Goal: Register for event/course

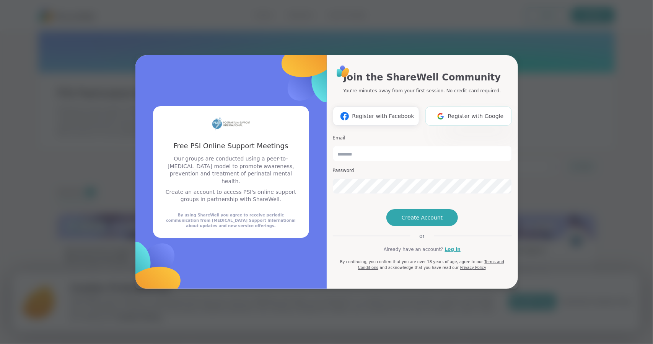
click at [460, 112] on span "Register with Google" at bounding box center [476, 116] width 56 height 8
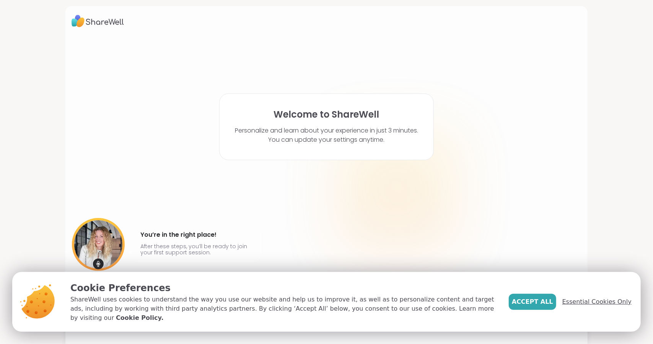
click at [580, 306] on span "Essential Cookies Only" at bounding box center [597, 301] width 69 height 9
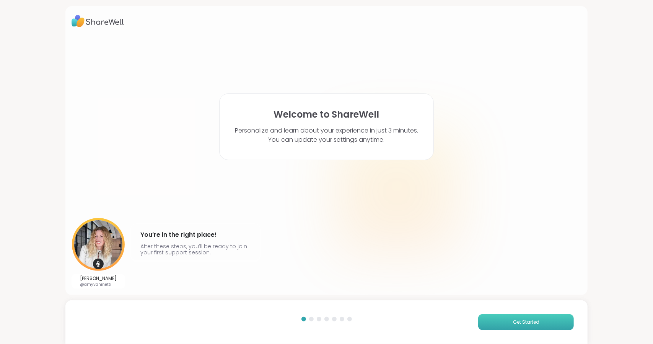
click at [532, 322] on span "Get Started" at bounding box center [526, 321] width 26 height 7
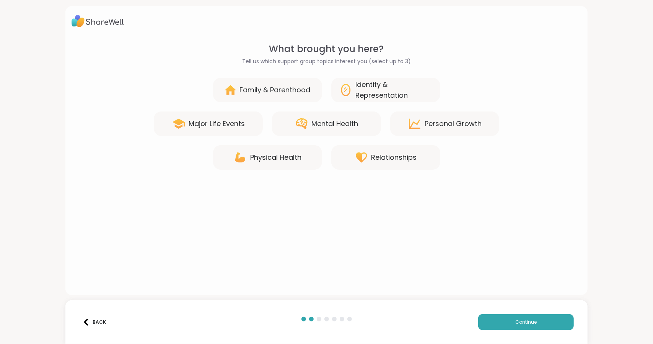
click at [334, 129] on div "Mental Health" at bounding box center [326, 123] width 109 height 24
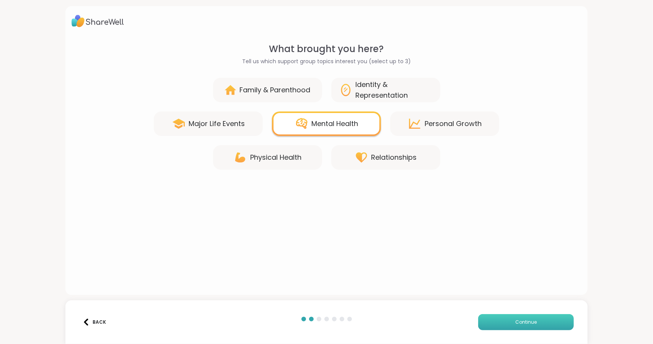
click at [488, 326] on button "Continue" at bounding box center [526, 322] width 96 height 16
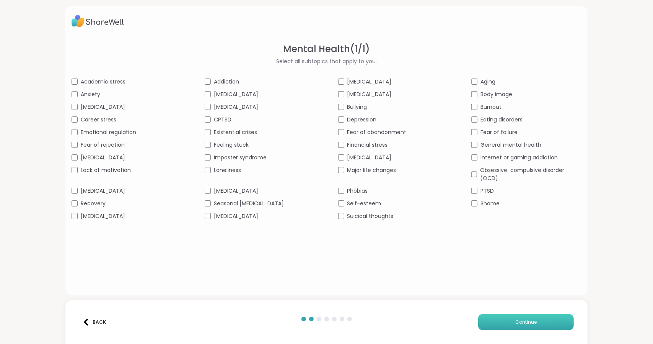
click at [529, 320] on span "Continue" at bounding box center [526, 321] width 21 height 7
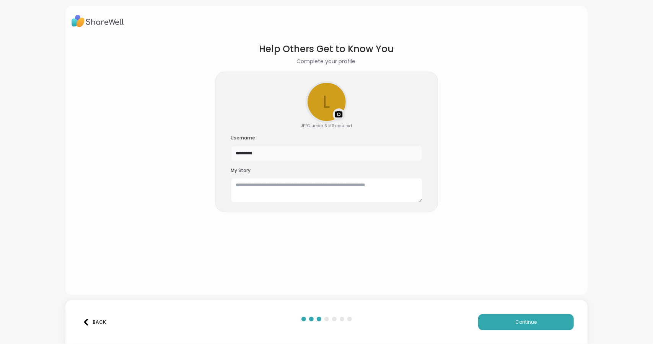
click at [282, 157] on input "*********" at bounding box center [326, 153] width 191 height 15
click at [363, 253] on section "Help Others Get to Know You Complete your profile. l Upload a profile photo JPE…" at bounding box center [327, 162] width 511 height 253
click at [491, 318] on button "Continue" at bounding box center [526, 322] width 96 height 16
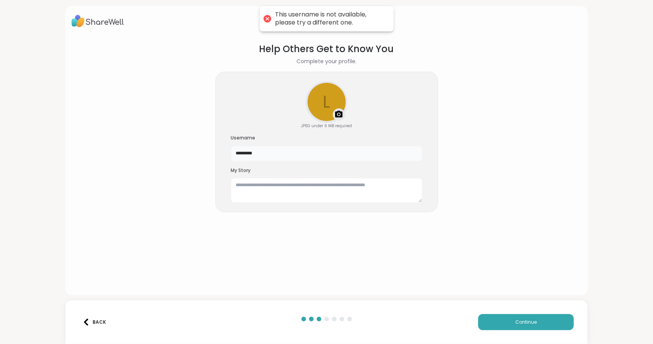
click at [279, 157] on input "*********" at bounding box center [326, 153] width 191 height 15
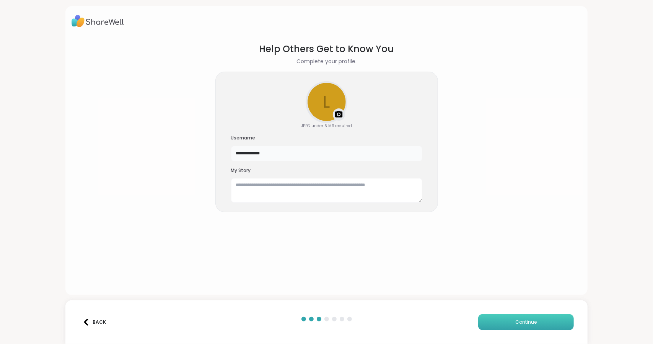
type input "**********"
click at [532, 317] on button "Continue" at bounding box center [526, 322] width 96 height 16
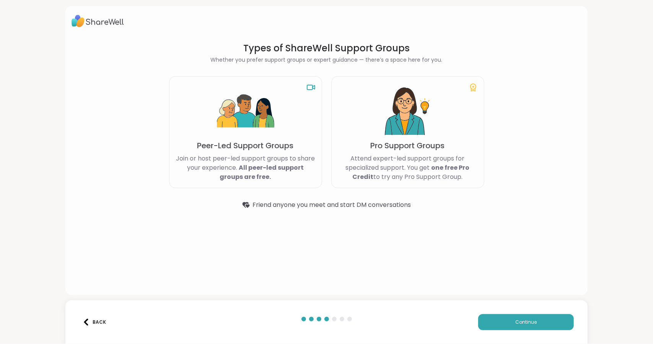
click at [269, 108] on img at bounding box center [245, 111] width 57 height 57
click at [506, 320] on button "Continue" at bounding box center [526, 322] width 96 height 16
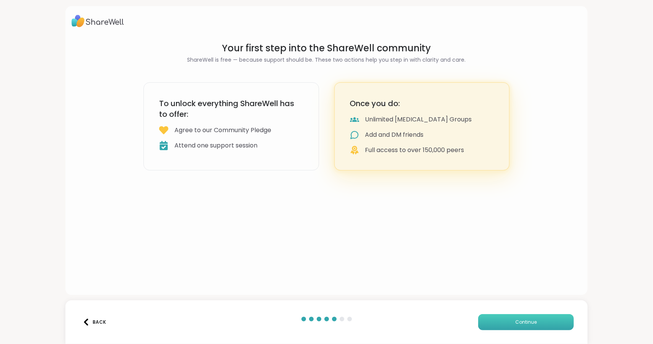
click at [506, 320] on button "Continue" at bounding box center [526, 322] width 96 height 16
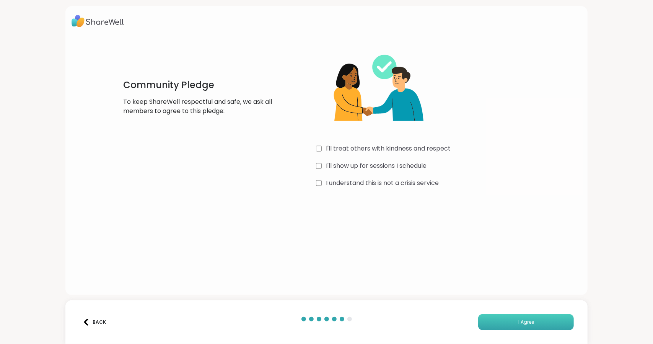
click at [502, 322] on button "I Agree" at bounding box center [526, 322] width 96 height 16
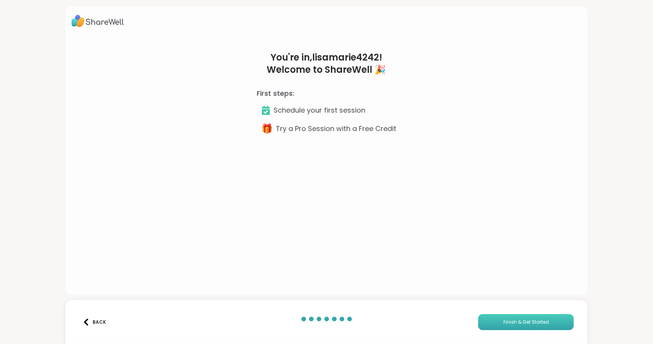
click at [504, 324] on span "Finish & Get Started" at bounding box center [527, 321] width 46 height 7
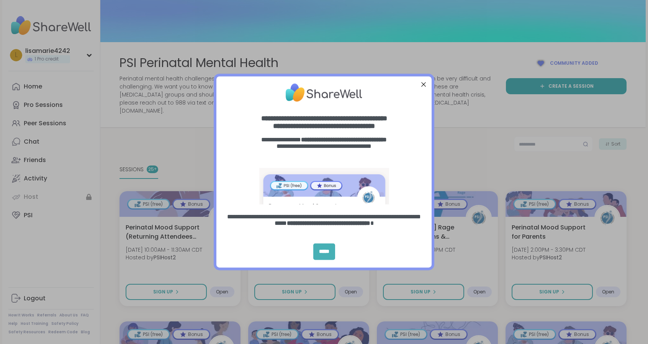
click at [324, 248] on div "*****" at bounding box center [324, 251] width 22 height 16
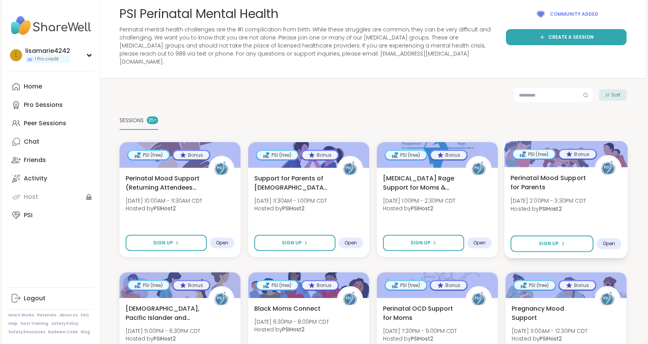
scroll to position [49, 0]
click at [535, 196] on span "[DATE] 2:00PM - 3:30PM CDT" at bounding box center [547, 200] width 75 height 8
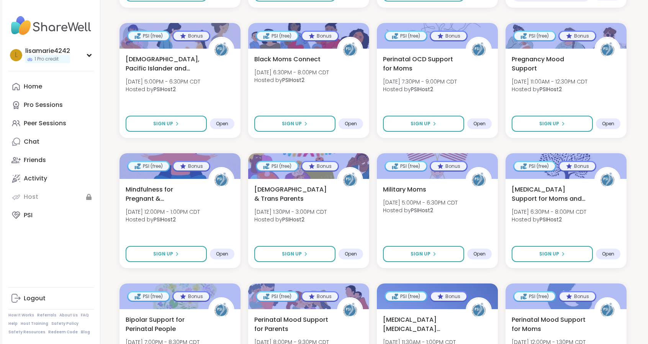
scroll to position [300, 0]
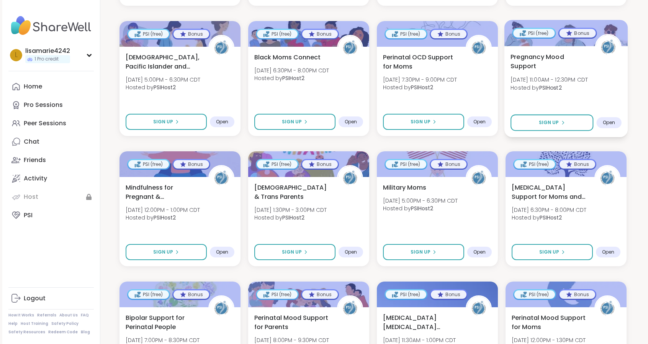
click at [534, 52] on span "Pregnancy Mood Support" at bounding box center [548, 61] width 76 height 19
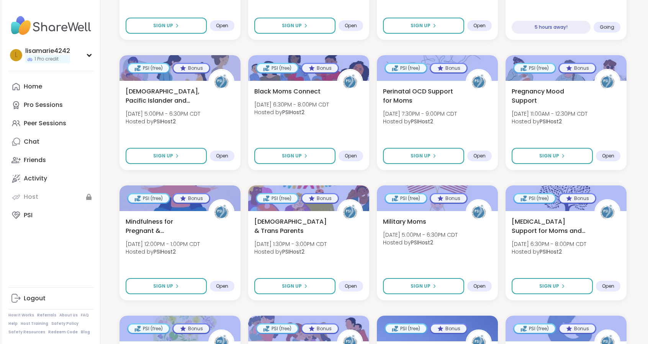
scroll to position [267, 0]
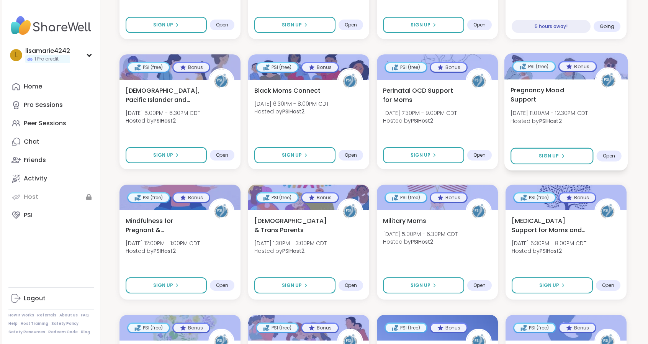
click at [605, 153] on span "Open" at bounding box center [608, 156] width 13 height 6
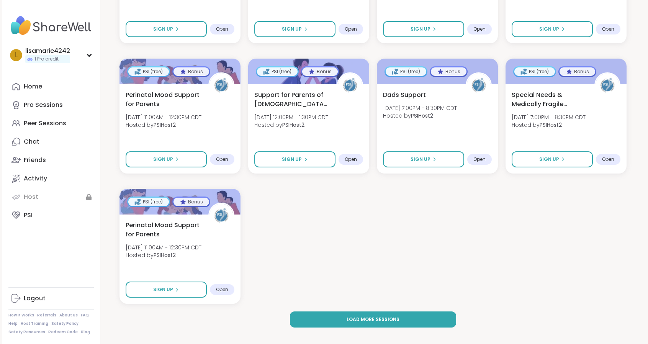
scroll to position [783, 0]
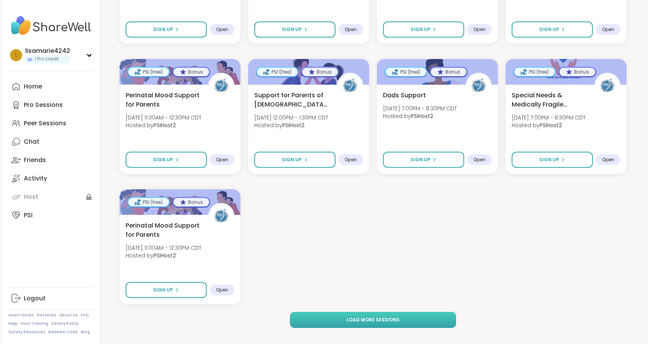
click at [349, 312] on button "Load more sessions" at bounding box center [373, 320] width 166 height 16
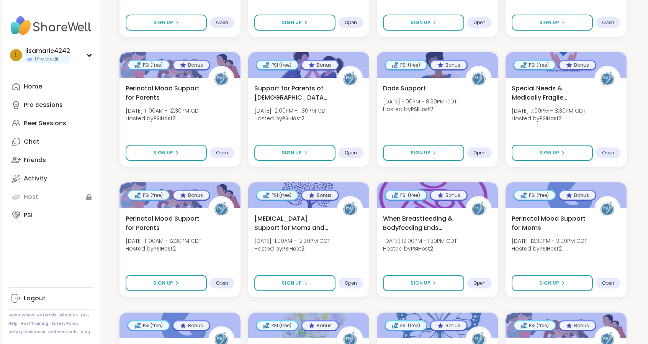
scroll to position [790, 0]
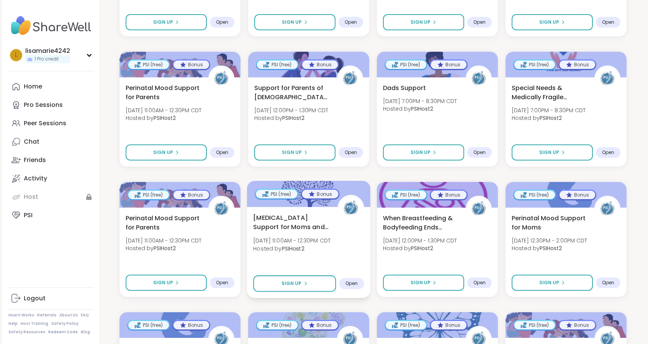
click at [279, 217] on span "[MEDICAL_DATA] Support for Moms and Birthing People" at bounding box center [291, 222] width 76 height 19
